Goal: Contribute content: Add original content to the website for others to see

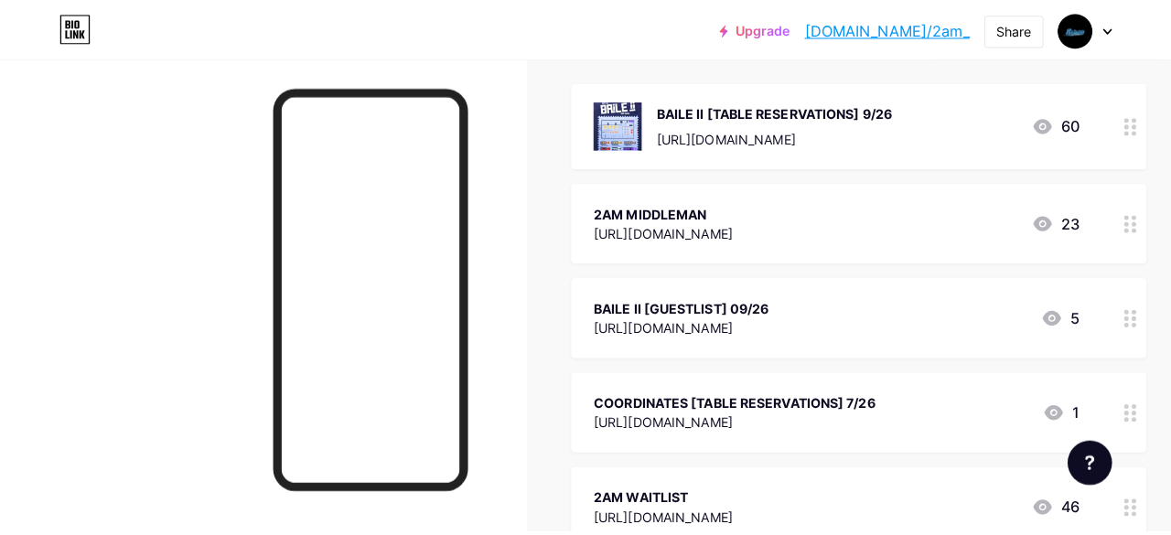
scroll to position [211, 0]
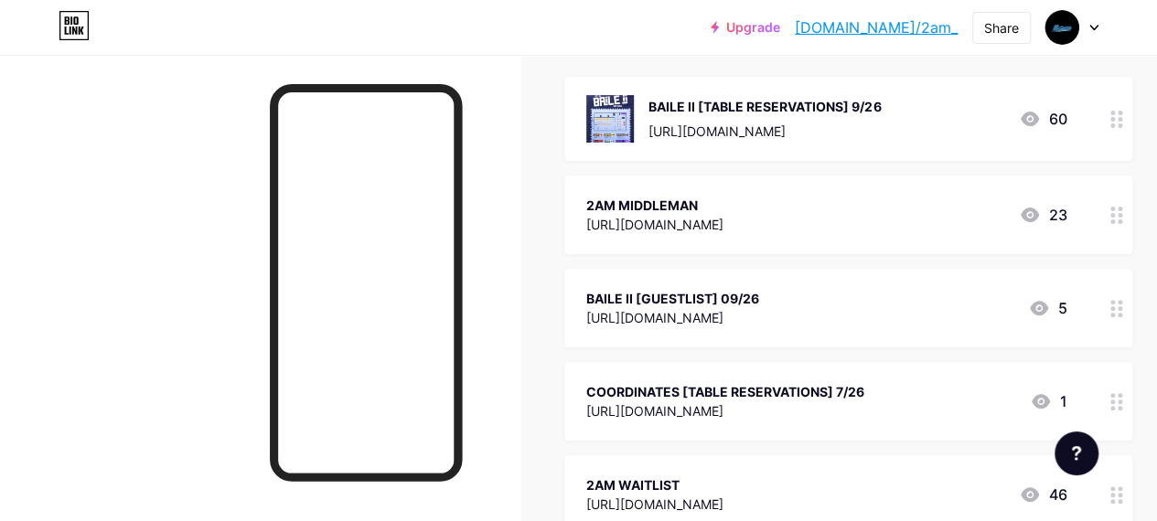
click at [759, 294] on div "BAILE II [GUESTLIST] 09/26" at bounding box center [672, 298] width 173 height 19
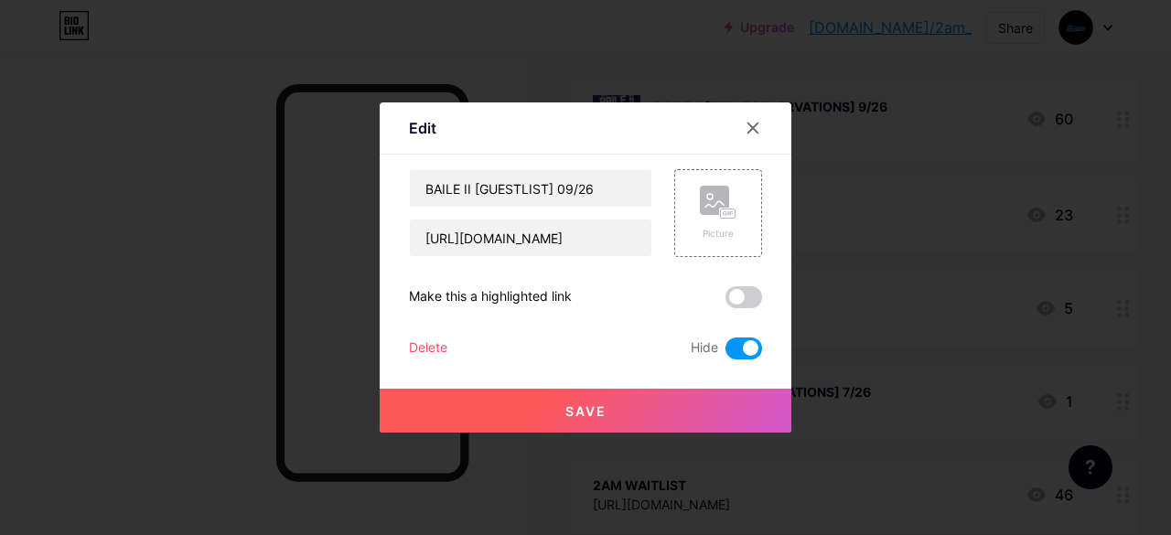
click at [743, 341] on span at bounding box center [744, 349] width 37 height 22
click at [726, 353] on input "checkbox" at bounding box center [726, 353] width 0 height 0
click at [715, 394] on button "Save" at bounding box center [586, 411] width 412 height 44
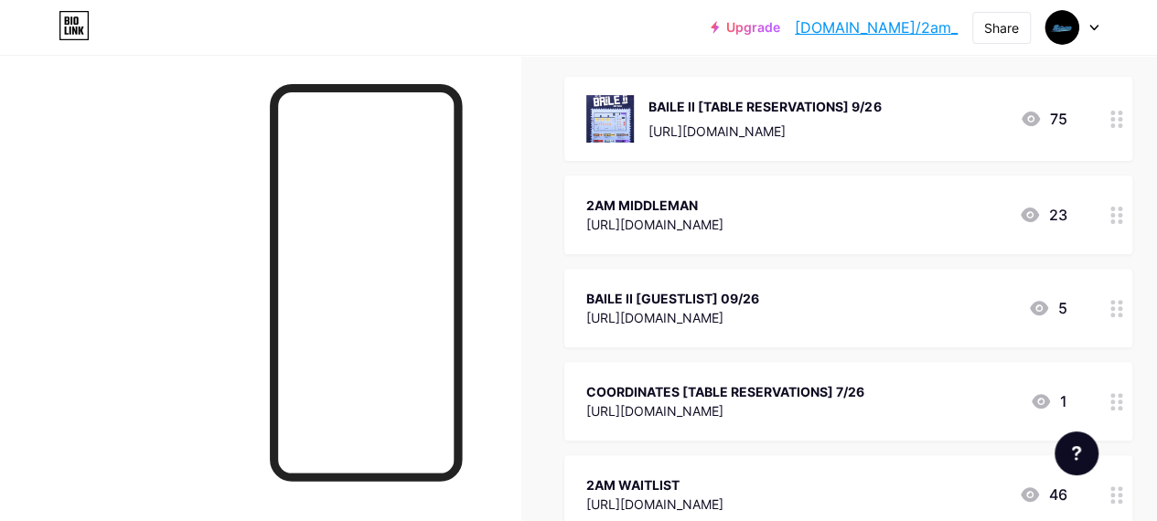
click at [701, 296] on div "BAILE II [GUESTLIST] 09/26" at bounding box center [672, 298] width 173 height 19
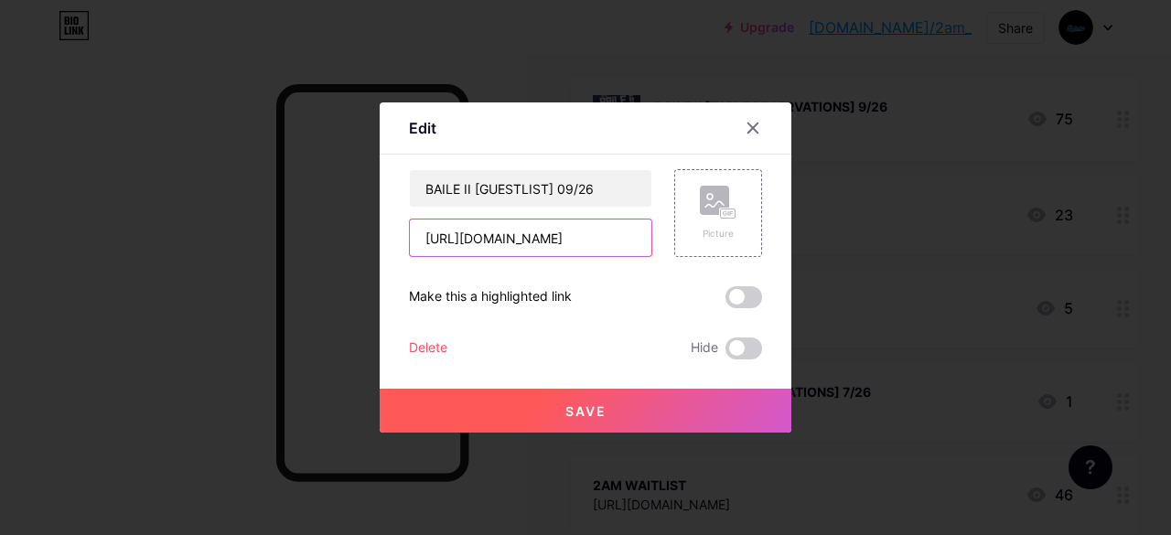
click at [627, 234] on input "[URL][DOMAIN_NAME]" at bounding box center [531, 238] width 242 height 37
drag, startPoint x: 423, startPoint y: 241, endPoint x: 698, endPoint y: 238, distance: 275.4
click at [698, 238] on div "BAILE II [GUESTLIST] 09/26 [URL][DOMAIN_NAME] Picture" at bounding box center [585, 213] width 353 height 88
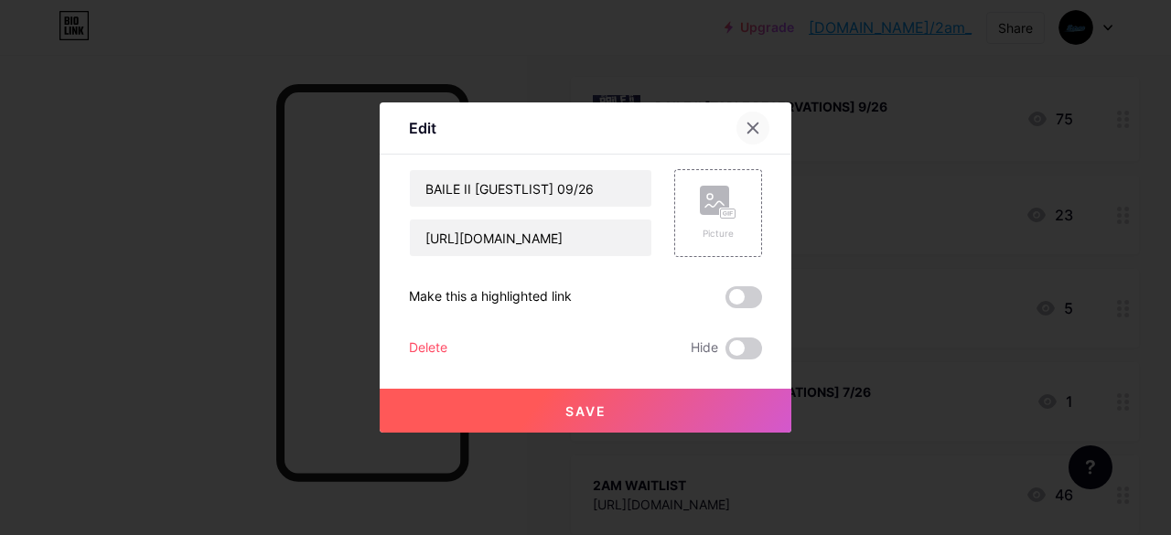
click at [747, 123] on icon at bounding box center [753, 128] width 15 height 15
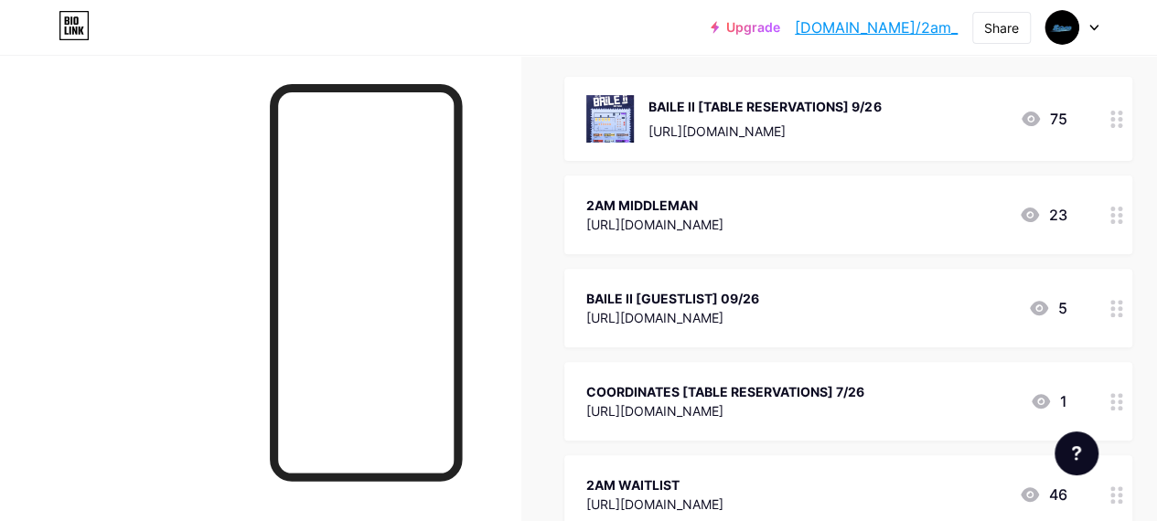
click at [759, 291] on div "BAILE II [GUESTLIST] 09/26" at bounding box center [672, 298] width 173 height 19
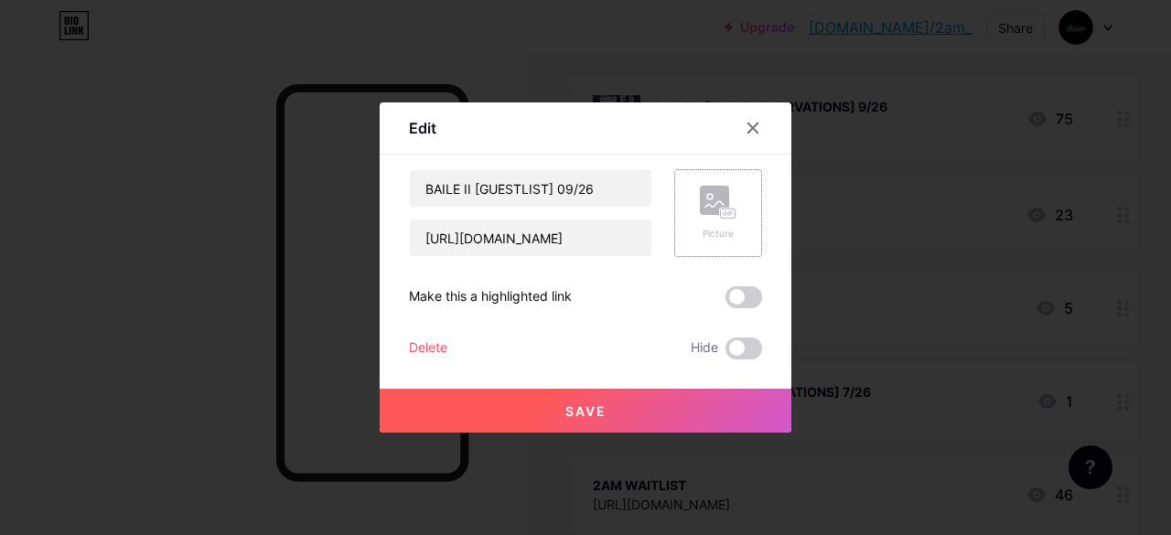
click at [702, 195] on rect at bounding box center [714, 200] width 29 height 29
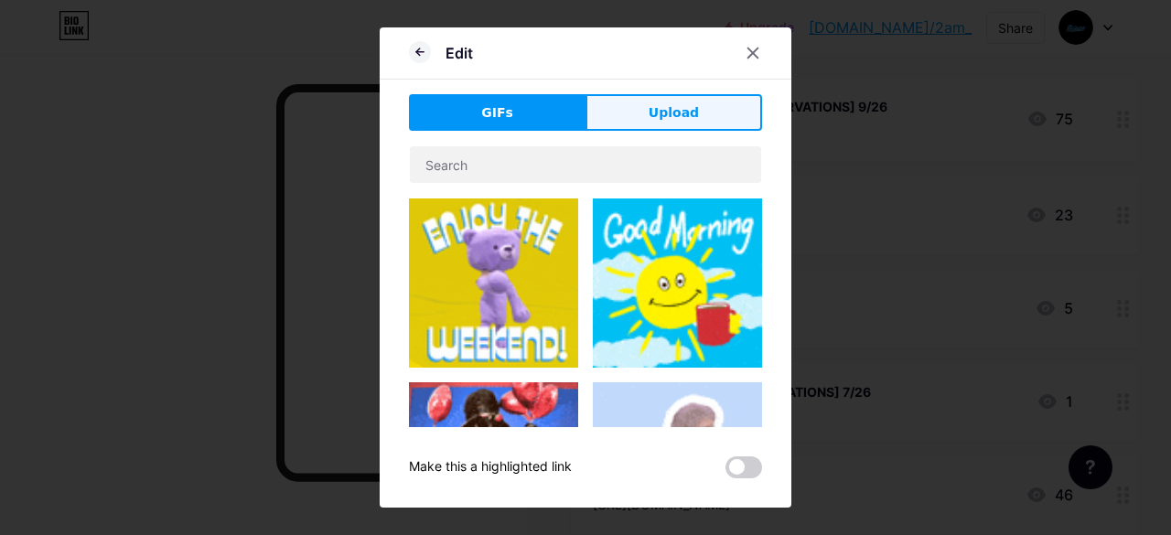
click at [668, 114] on span "Upload" at bounding box center [674, 112] width 50 height 19
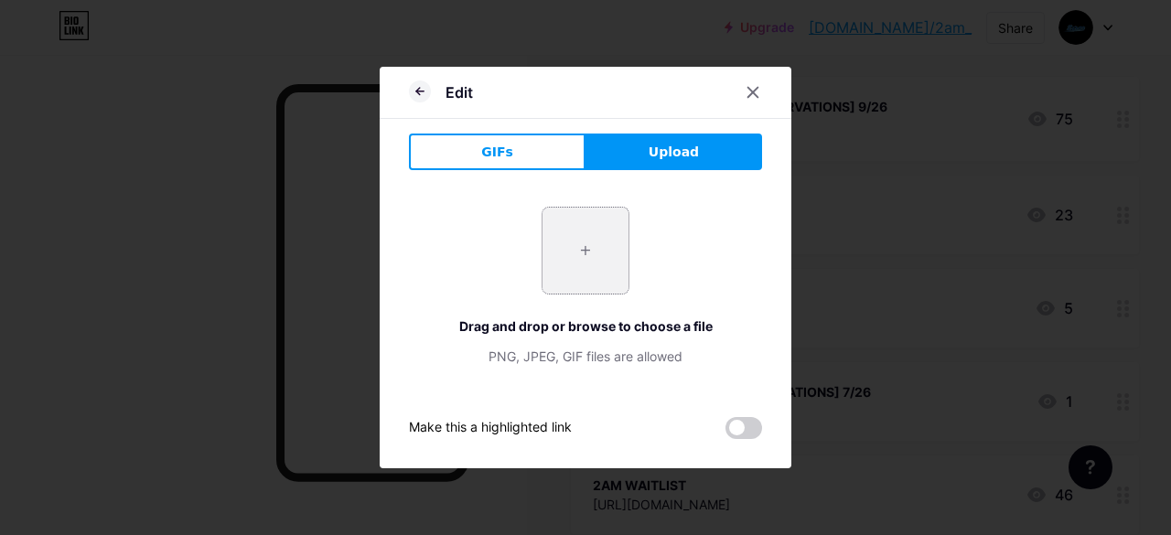
click at [602, 246] on input "file" at bounding box center [586, 251] width 86 height 86
type input "C:\fakepath\Ticket Prices Poster.png"
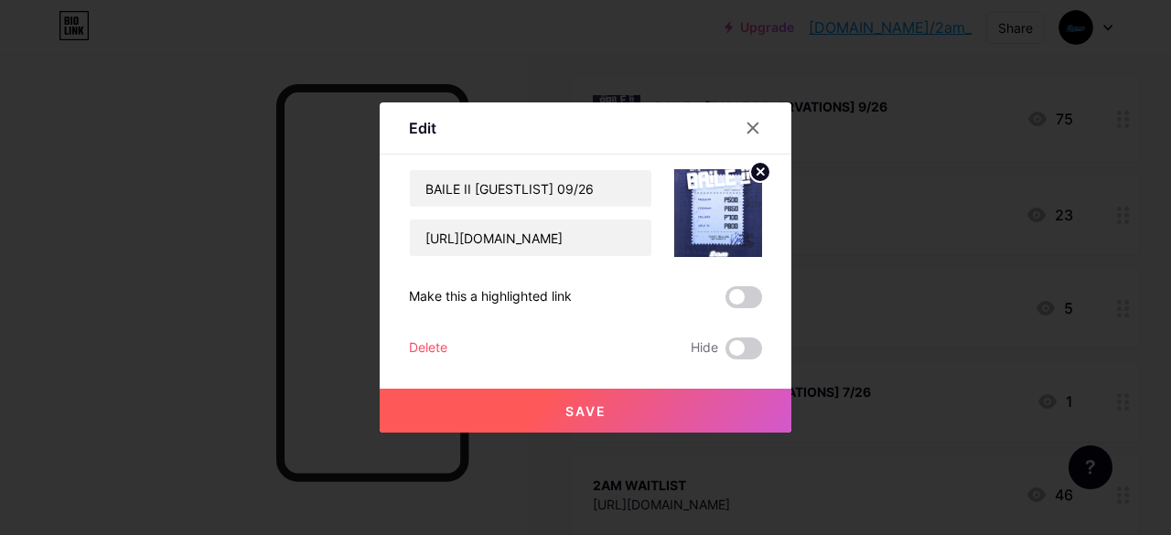
click at [730, 405] on button "Save" at bounding box center [586, 411] width 412 height 44
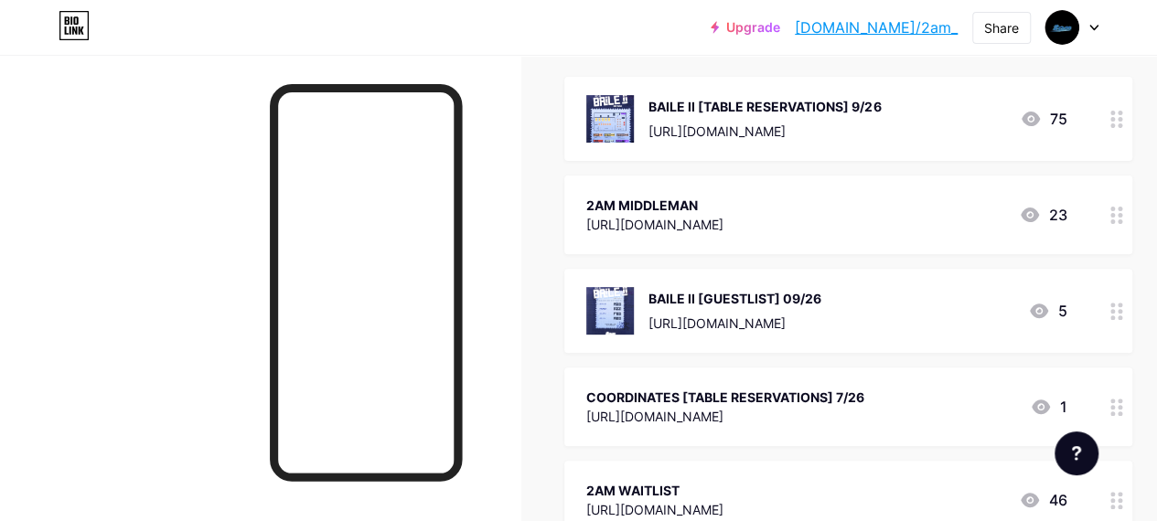
click at [822, 315] on div "[URL][DOMAIN_NAME]" at bounding box center [735, 323] width 173 height 19
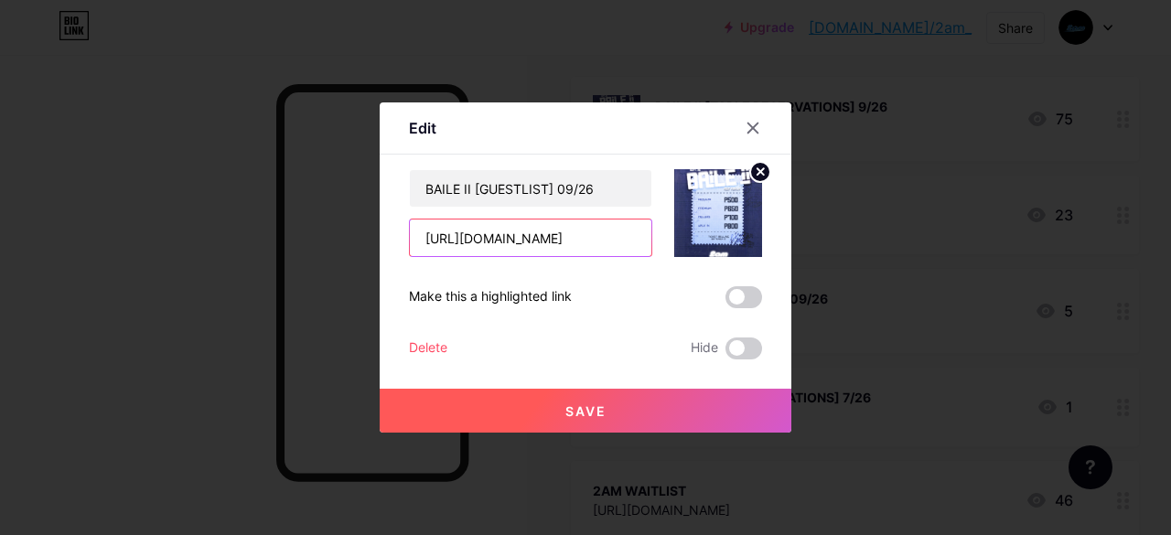
scroll to position [0, 589]
drag, startPoint x: 424, startPoint y: 235, endPoint x: 745, endPoint y: 257, distance: 321.9
click at [745, 257] on div "BAILE II [GUESTLIST] 09/26 [URL][DOMAIN_NAME] Make this a highlighted link Dele…" at bounding box center [585, 264] width 353 height 190
paste input "dialog"
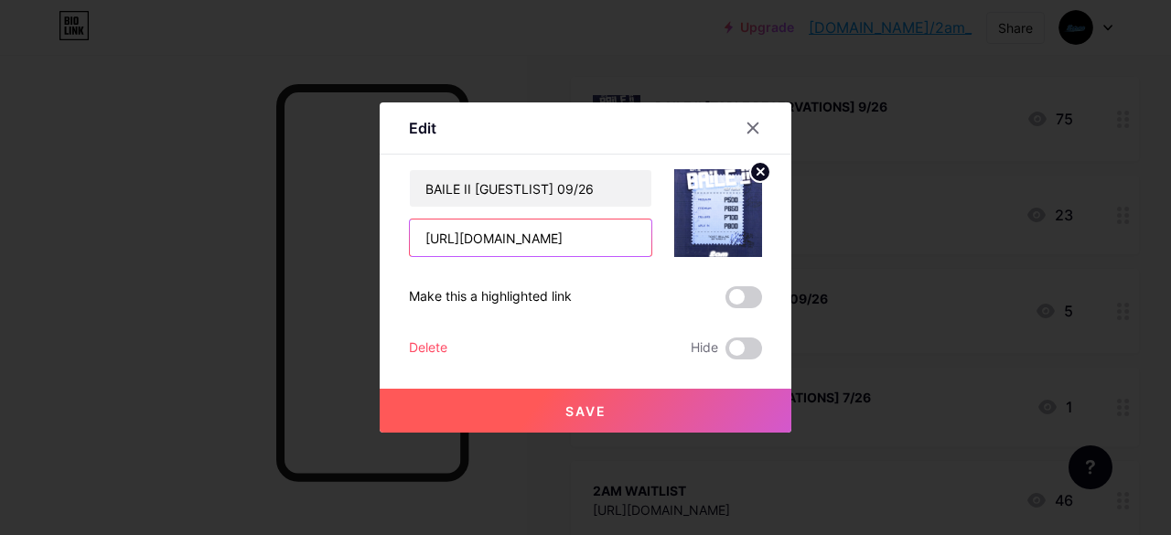
type input "[URL][DOMAIN_NAME]"
click at [633, 418] on button "Save" at bounding box center [586, 411] width 412 height 44
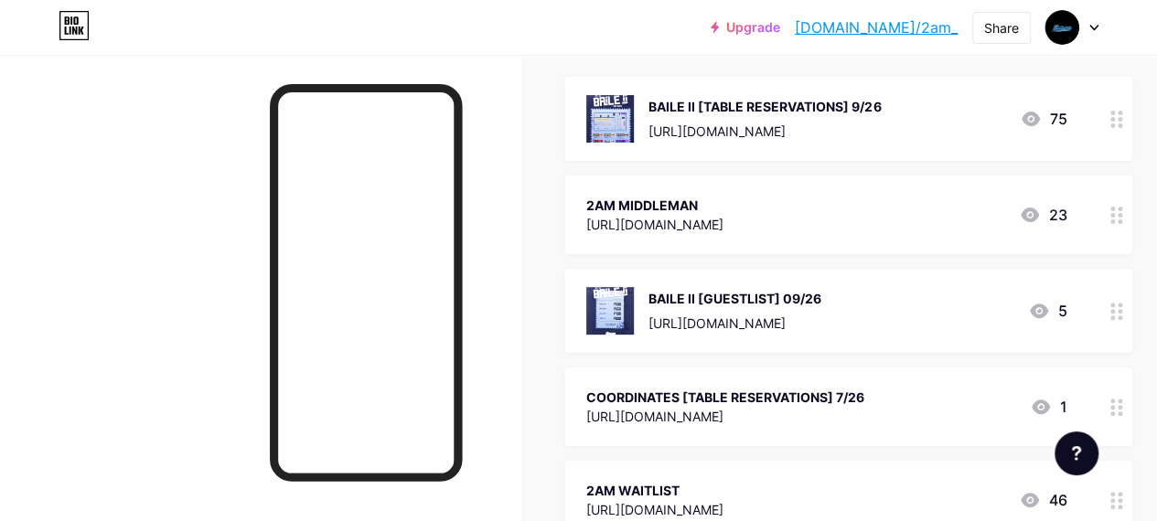
click at [873, 281] on div "BAILE II [GUESTLIST] 09/26 [URL][DOMAIN_NAME] 5" at bounding box center [848, 311] width 568 height 84
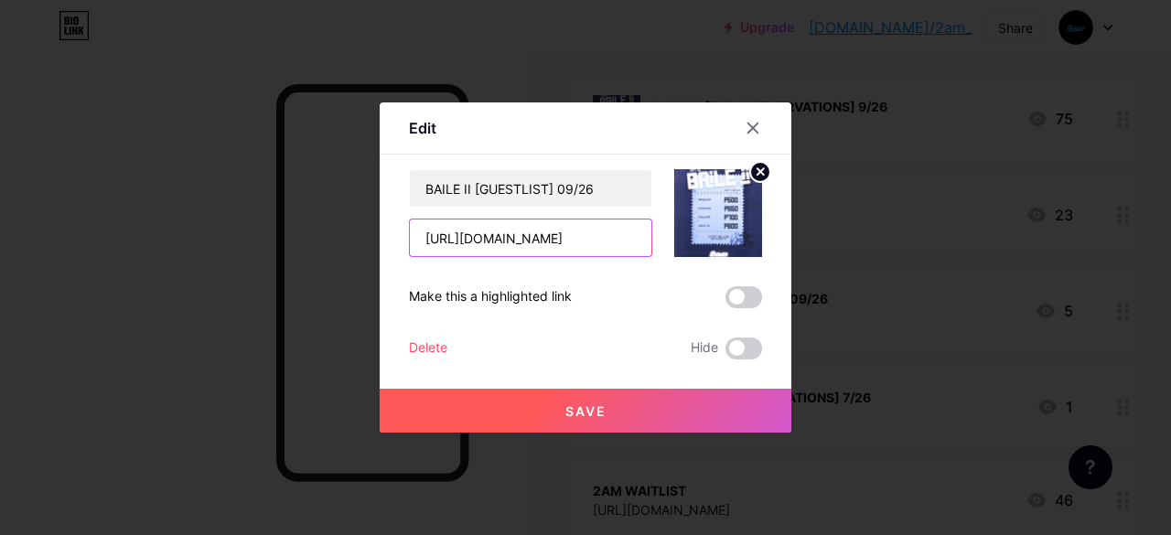
click at [615, 245] on input "[URL][DOMAIN_NAME]" at bounding box center [531, 238] width 242 height 37
drag, startPoint x: 419, startPoint y: 237, endPoint x: 787, endPoint y: 258, distance: 368.4
click at [787, 258] on div "Edit Content YouTube Play YouTube video without leaving your page. ADD Vimeo Pl…" at bounding box center [586, 267] width 412 height 330
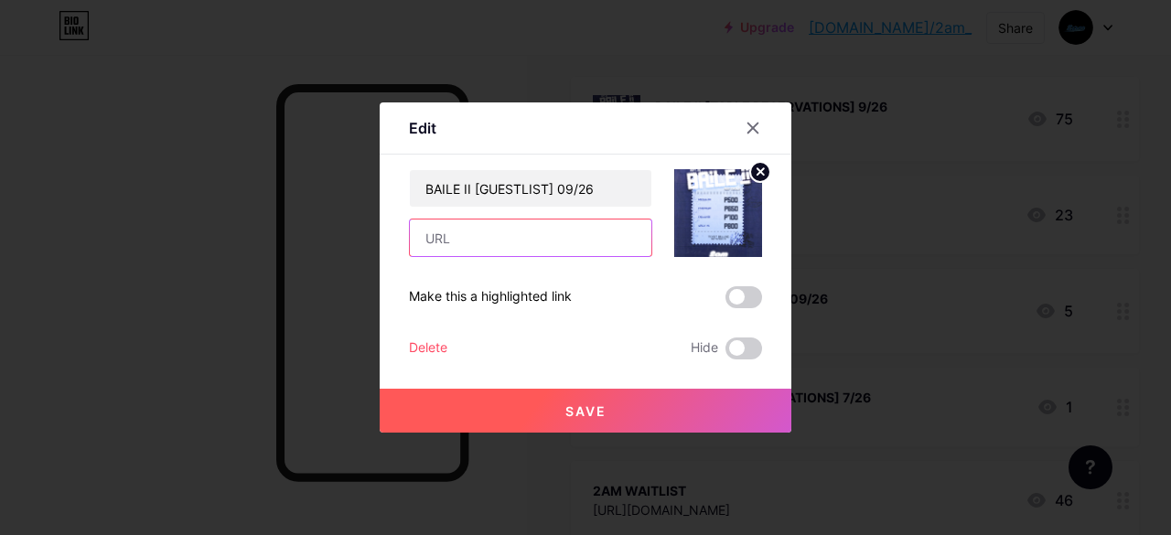
paste input "[URL][DOMAIN_NAME]"
type input "[URL][DOMAIN_NAME]"
click at [728, 398] on button "Save" at bounding box center [586, 411] width 412 height 44
